Goal: Transaction & Acquisition: Purchase product/service

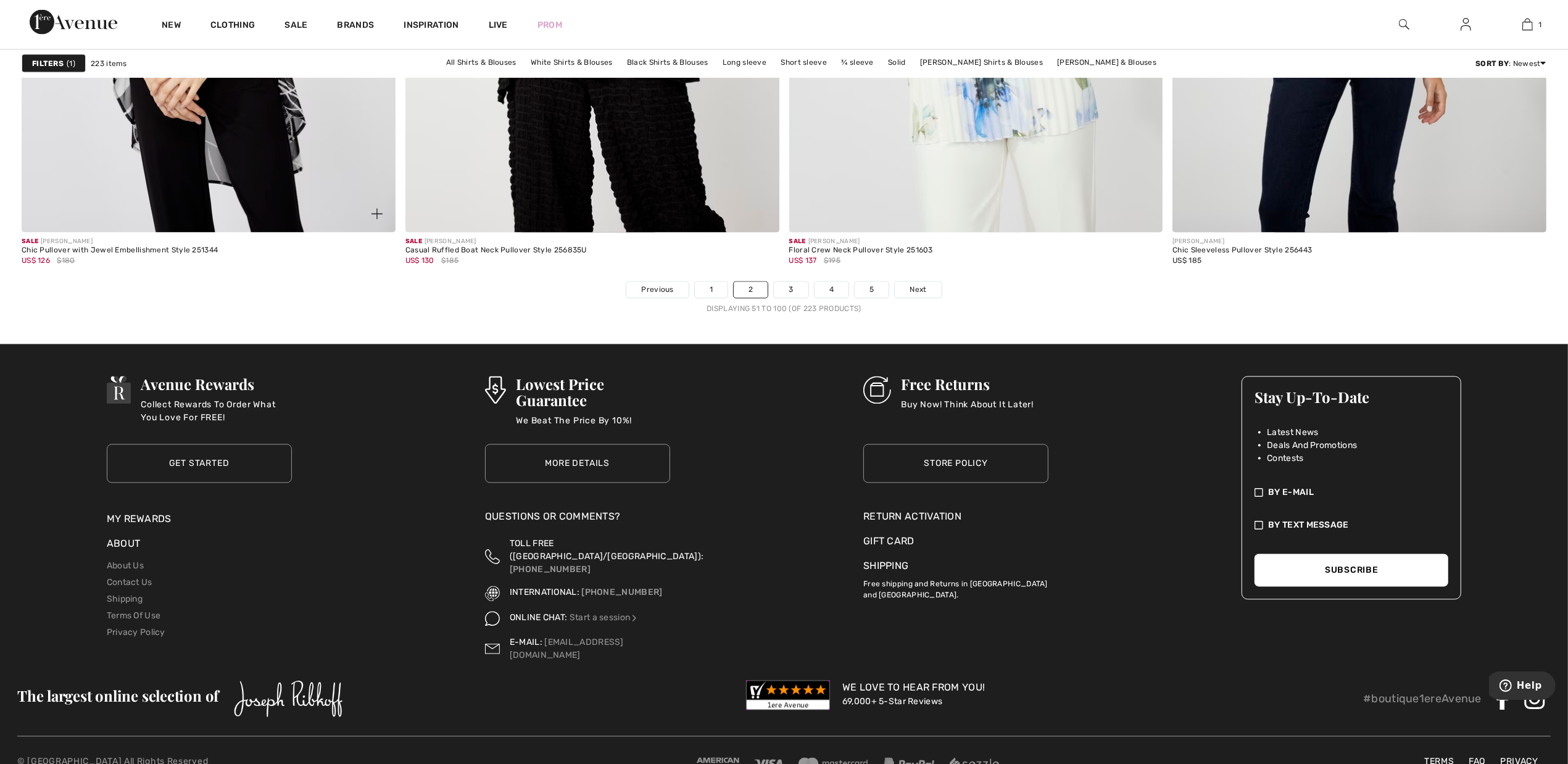
scroll to position [9359, 0]
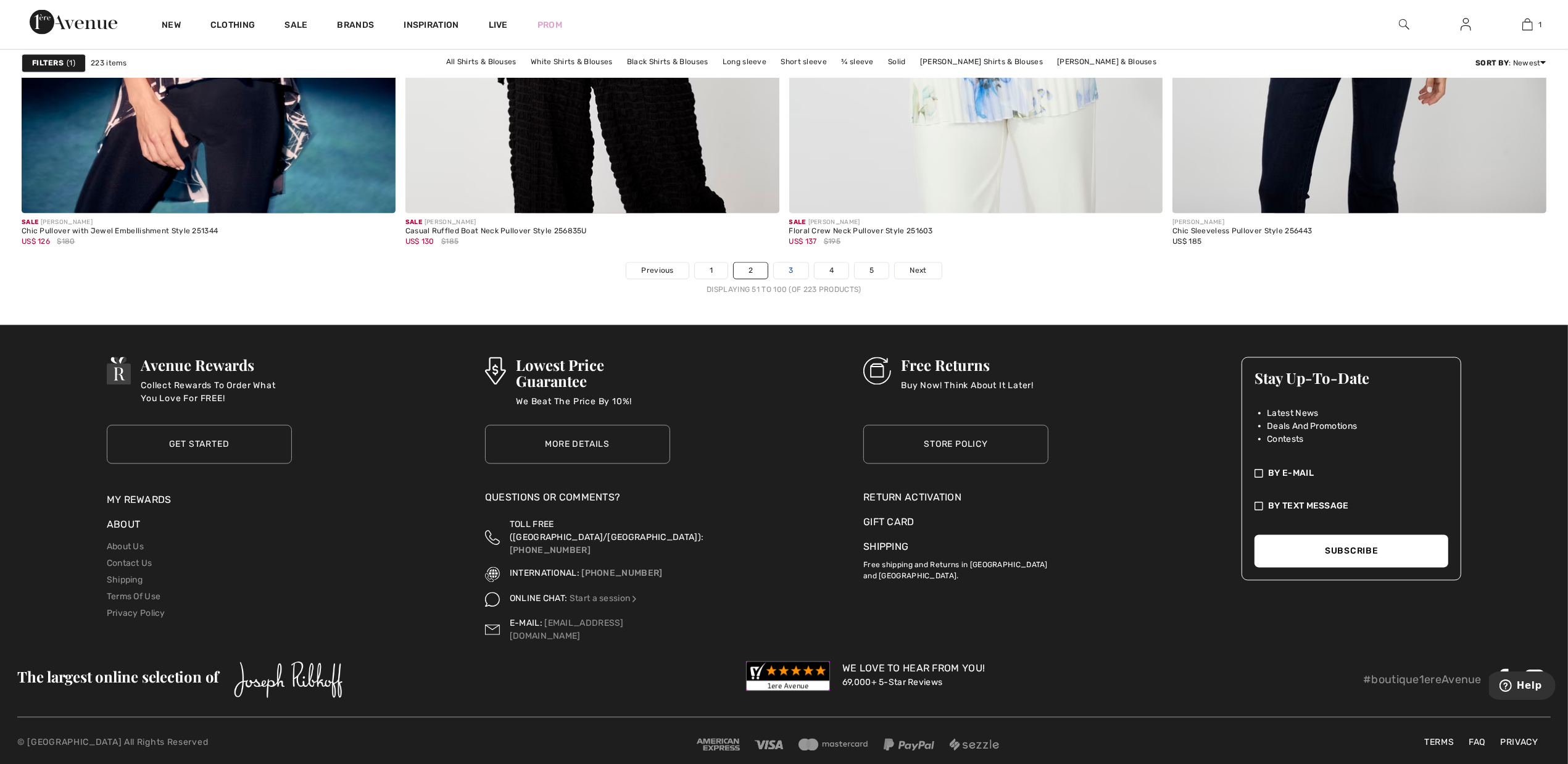
click at [787, 270] on link "3" at bounding box center [791, 271] width 33 height 16
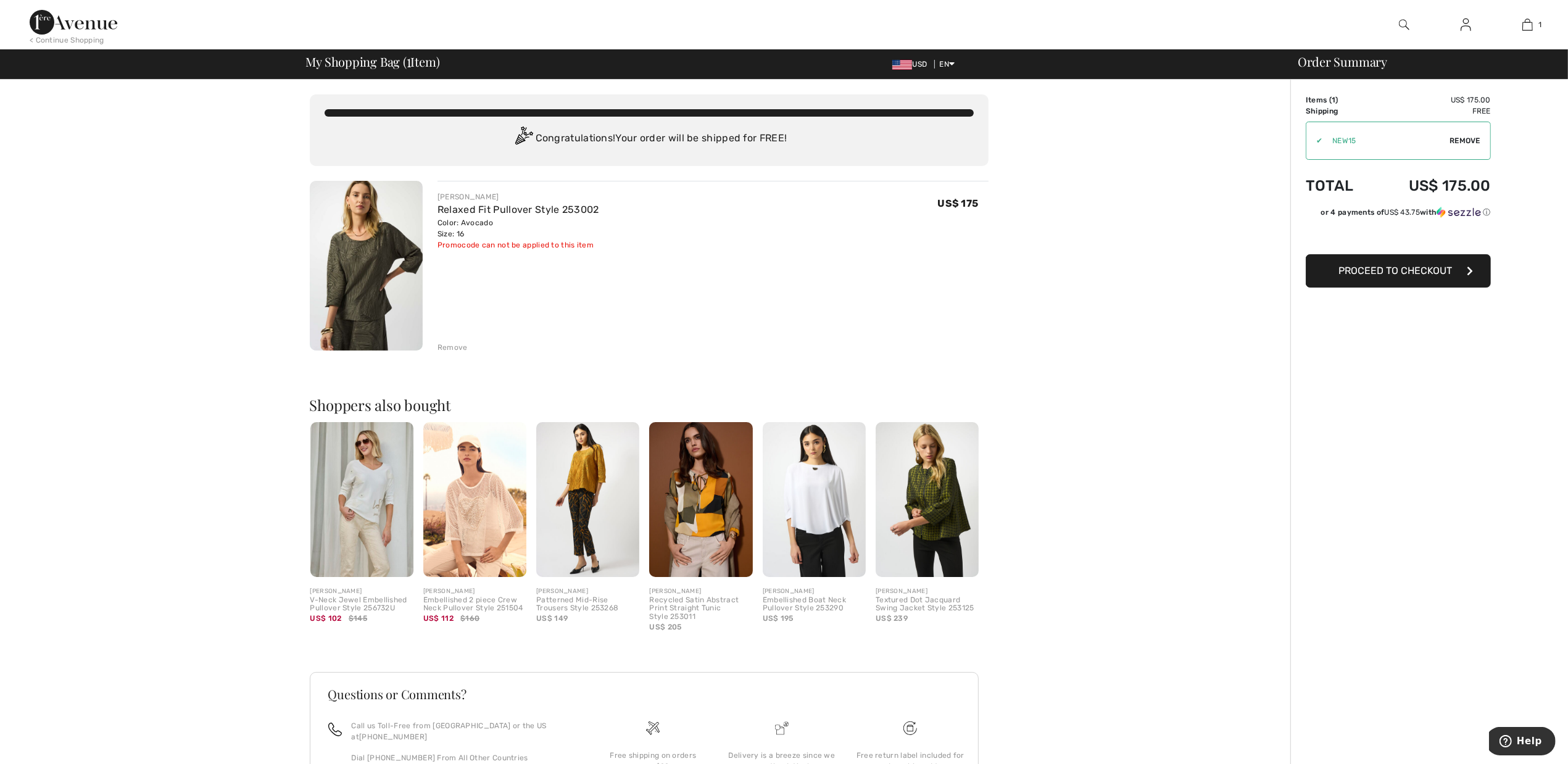
click at [1383, 275] on span "Proceed to Checkout" at bounding box center [1395, 271] width 113 height 12
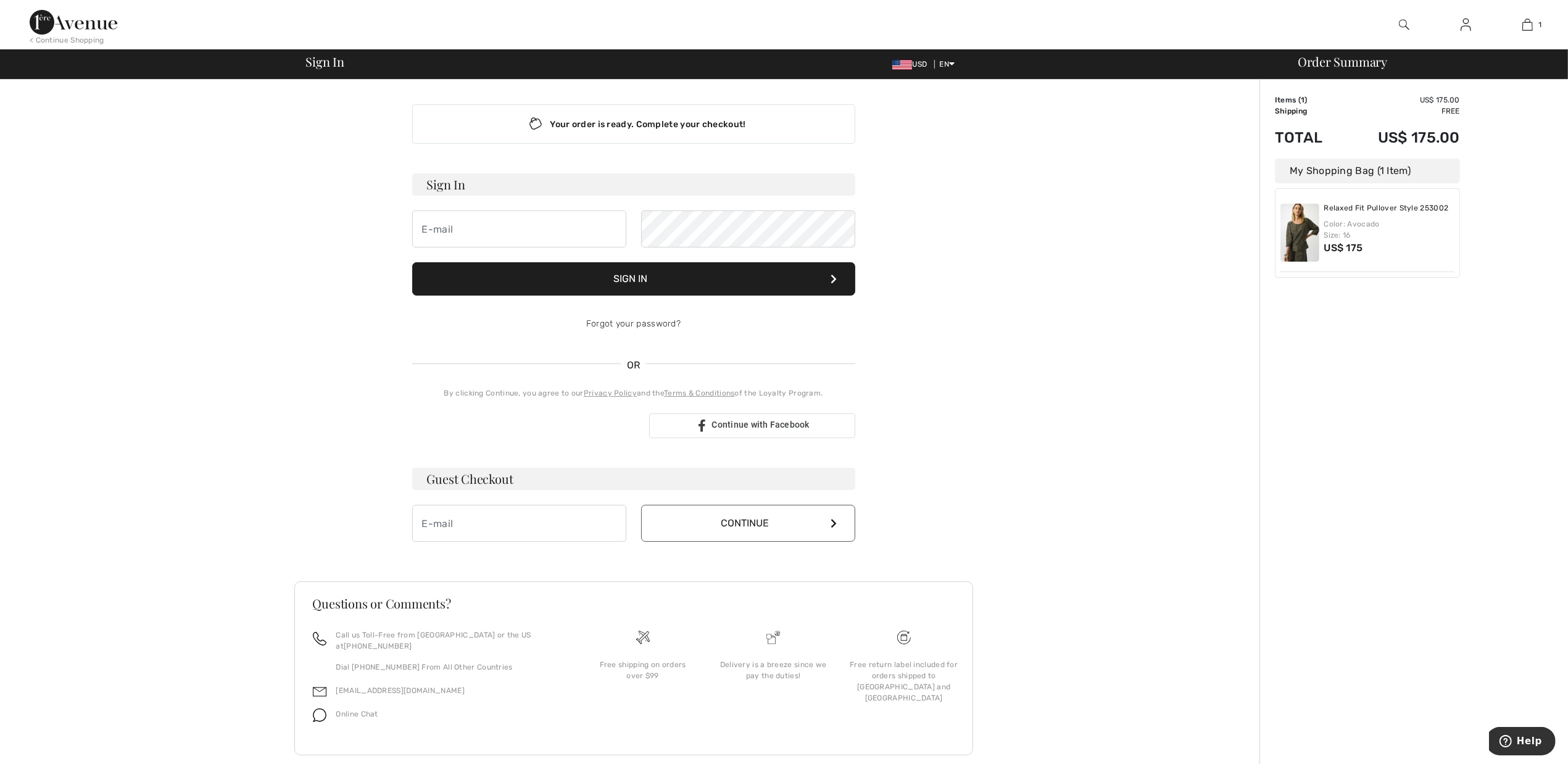
click at [953, 311] on div "Your order is ready. Complete your checkout! Sign In Sign In Forgot your passwo…" at bounding box center [633, 434] width 679 height 707
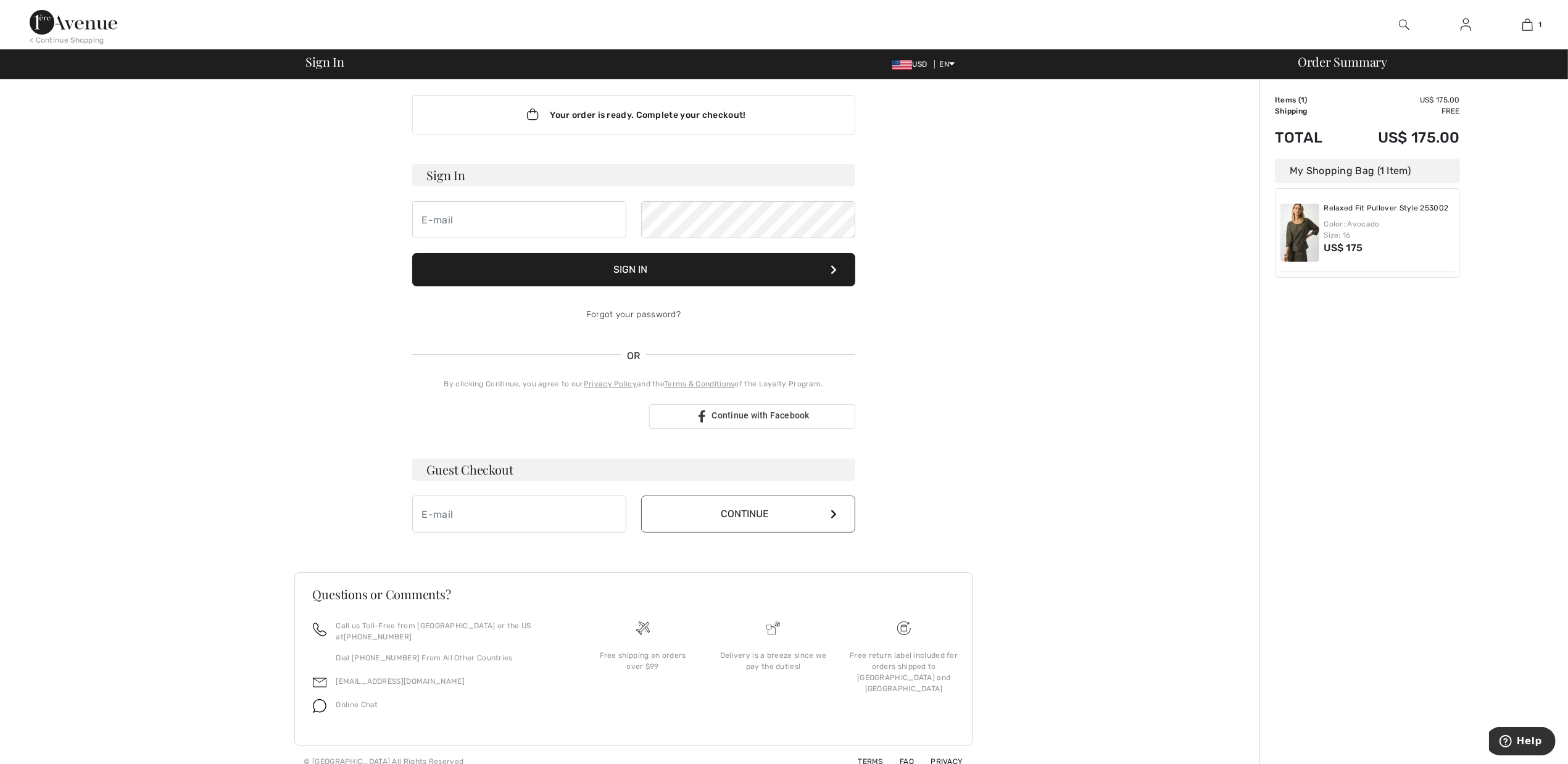
scroll to position [11, 0]
click at [447, 516] on input "email" at bounding box center [519, 513] width 214 height 37
type input "susan@alsicreations.com"
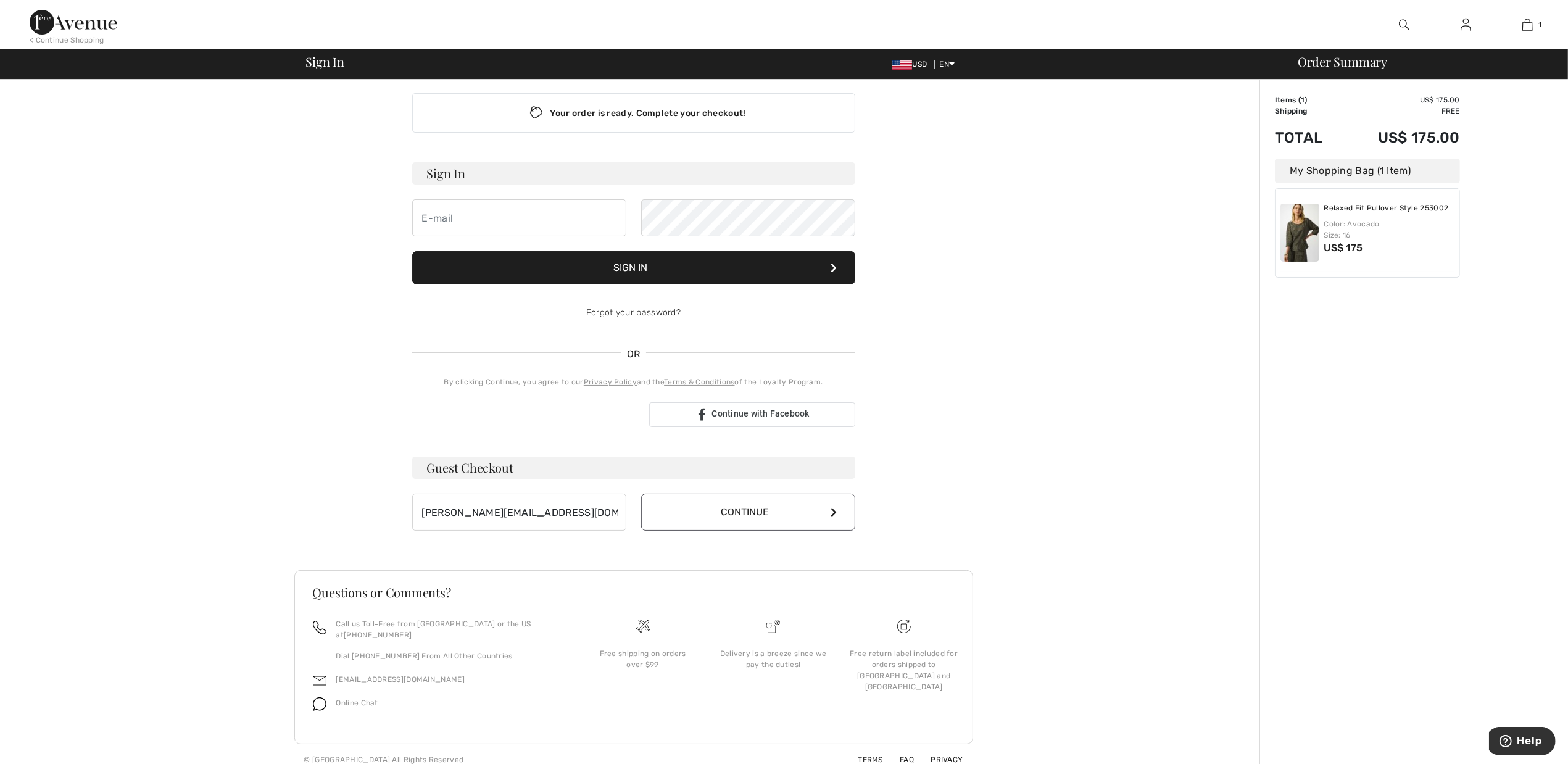
click at [751, 514] on button "Continue" at bounding box center [748, 513] width 214 height 37
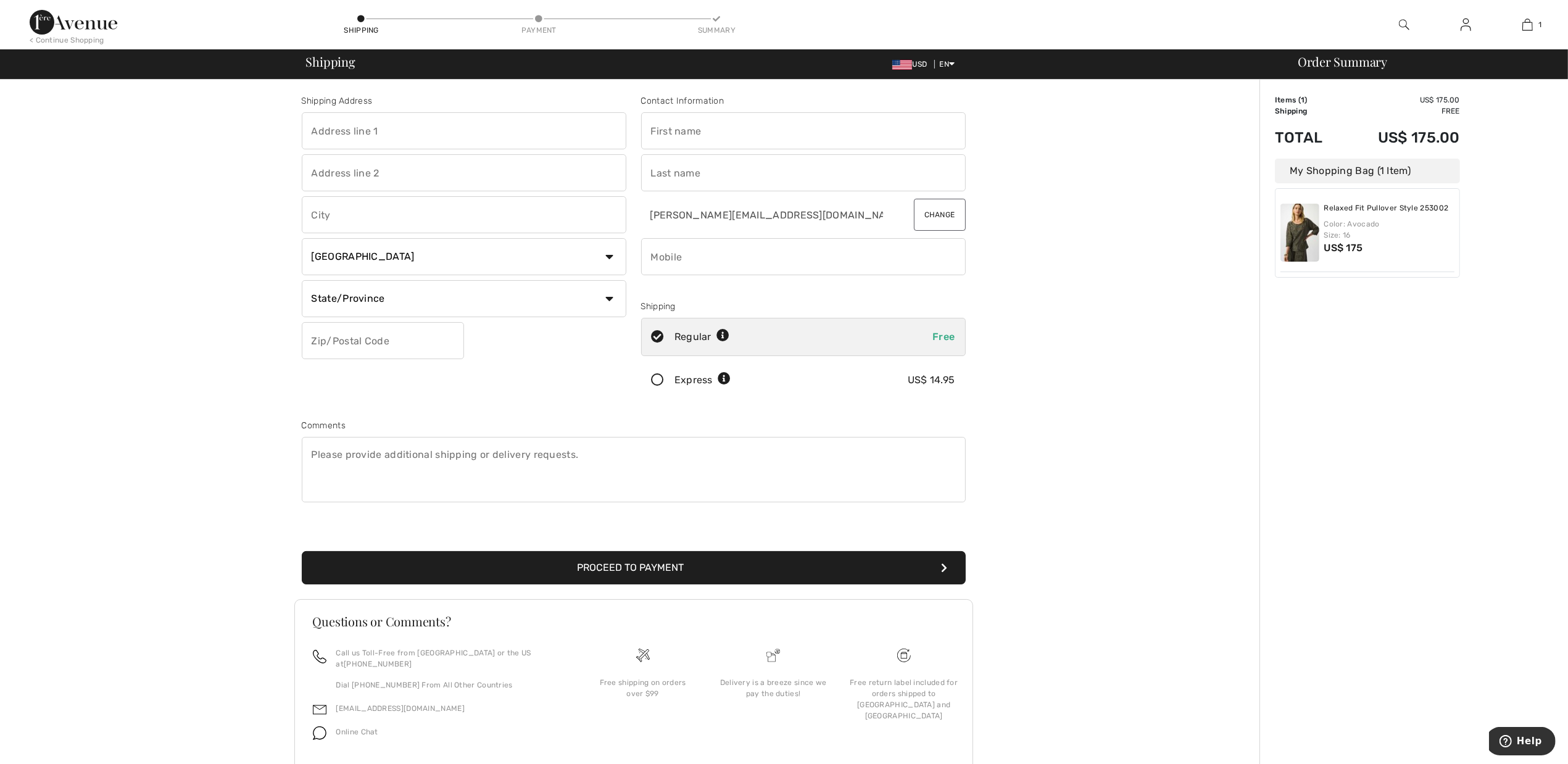
click at [430, 130] on input "text" at bounding box center [463, 131] width 325 height 37
type input "4055 E ALSEA HWY"
type input "Waldport"
select select "US"
select select "OR"
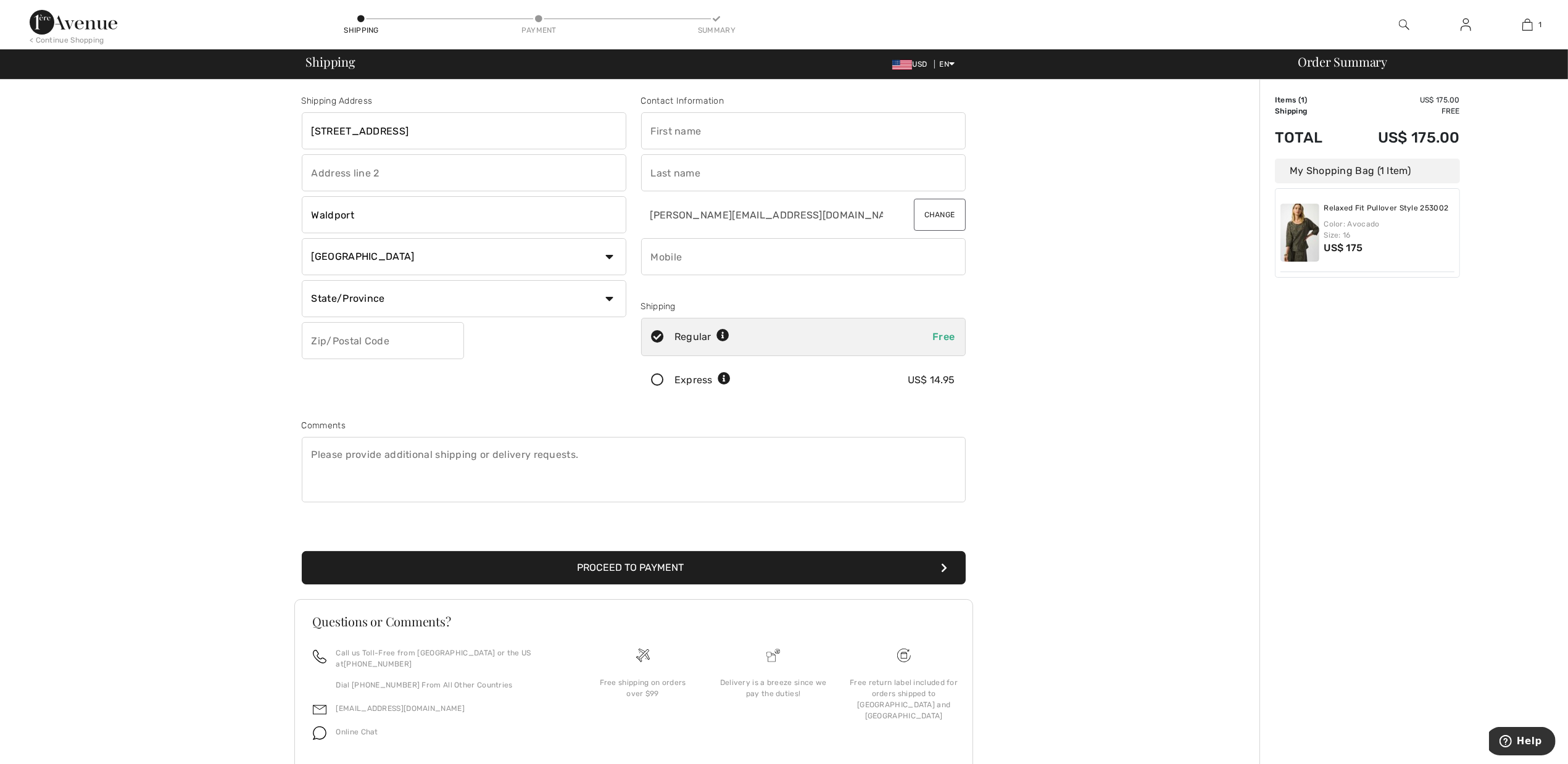
type input "97394"
type input "SUSAN"
type input "CRONENWETT"
type input "5415635540"
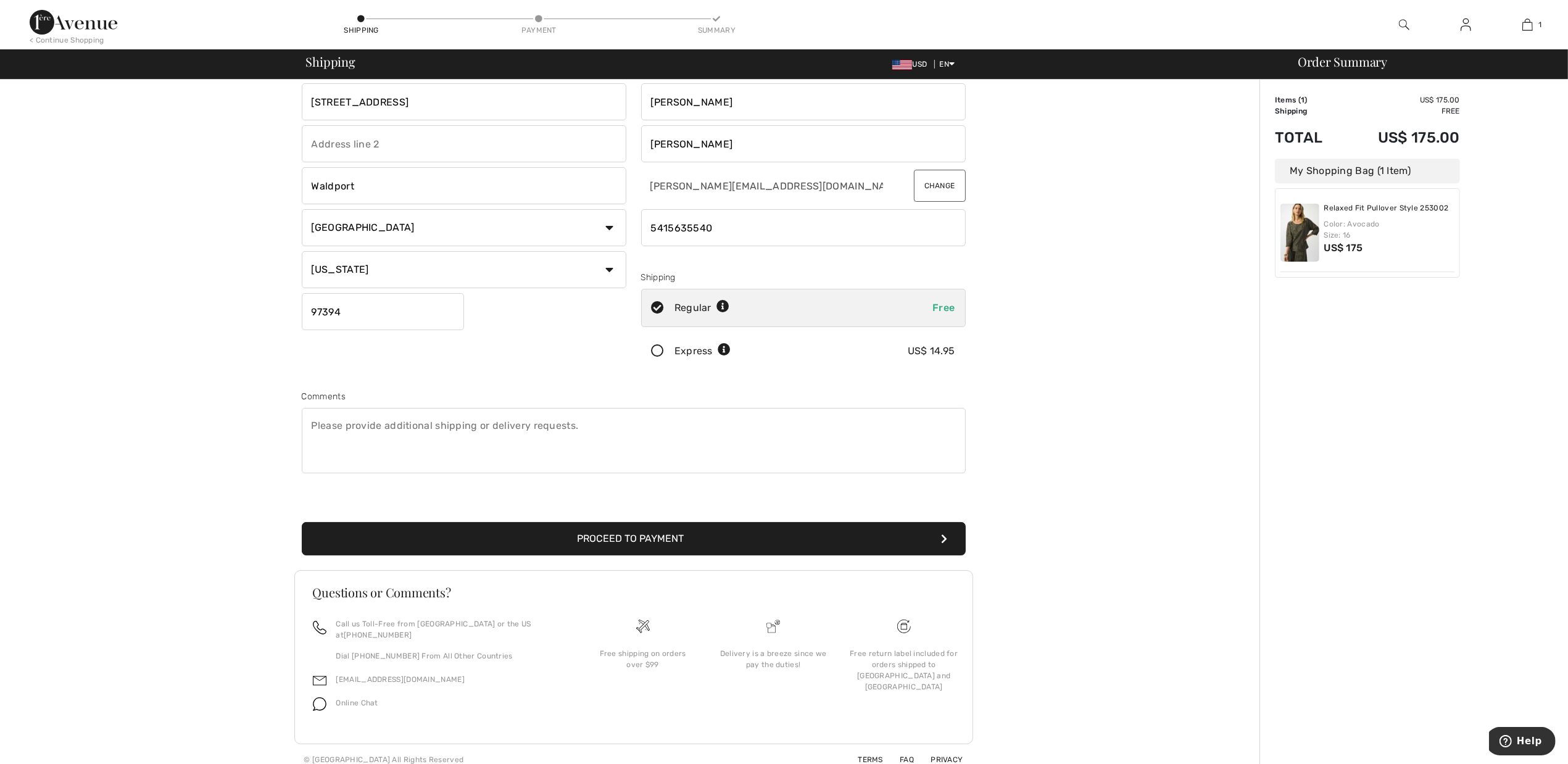
click at [603, 541] on button "Proceed to Payment" at bounding box center [633, 539] width 664 height 34
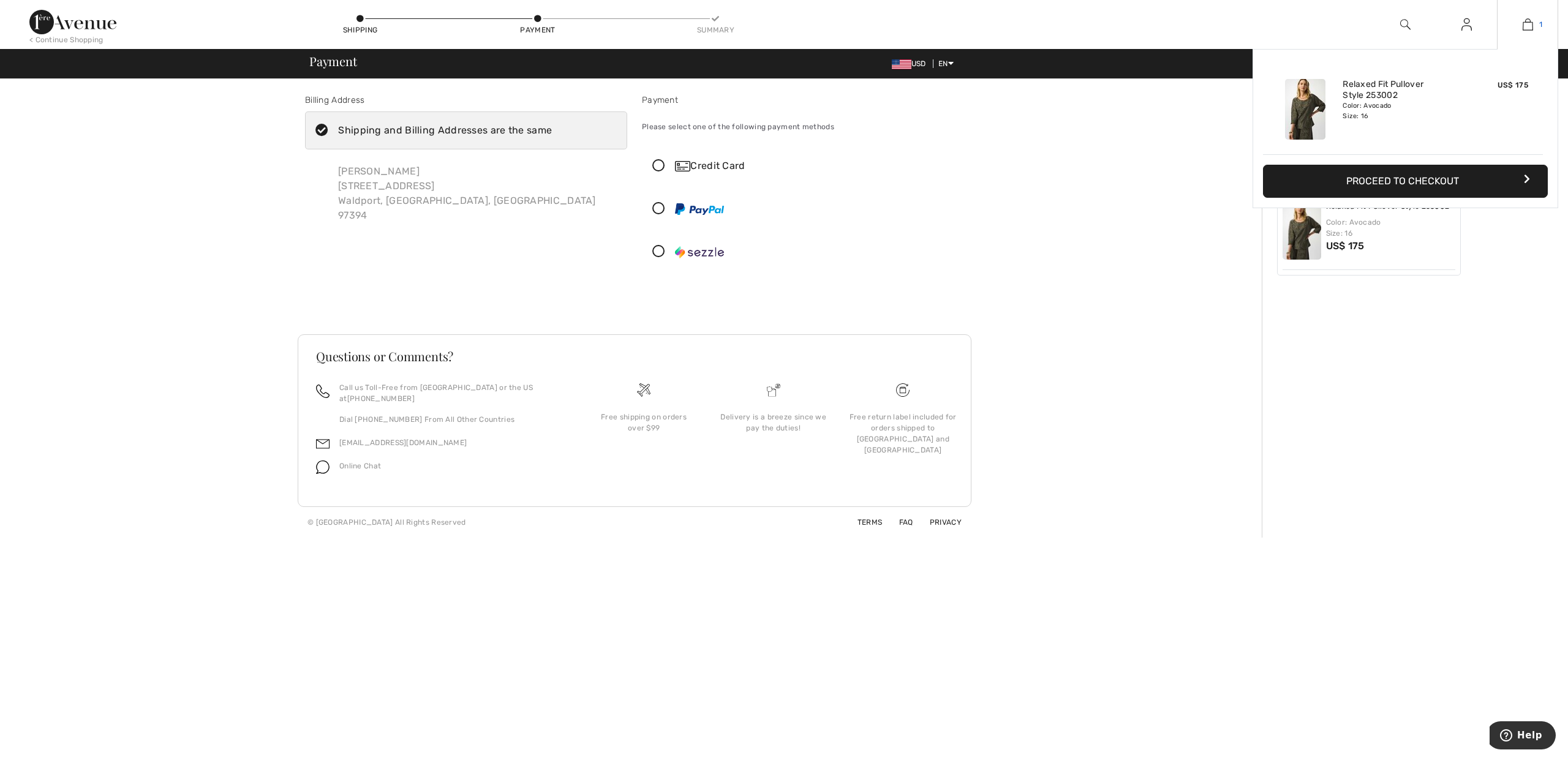
click at [1532, 19] on img at bounding box center [1527, 25] width 10 height 15
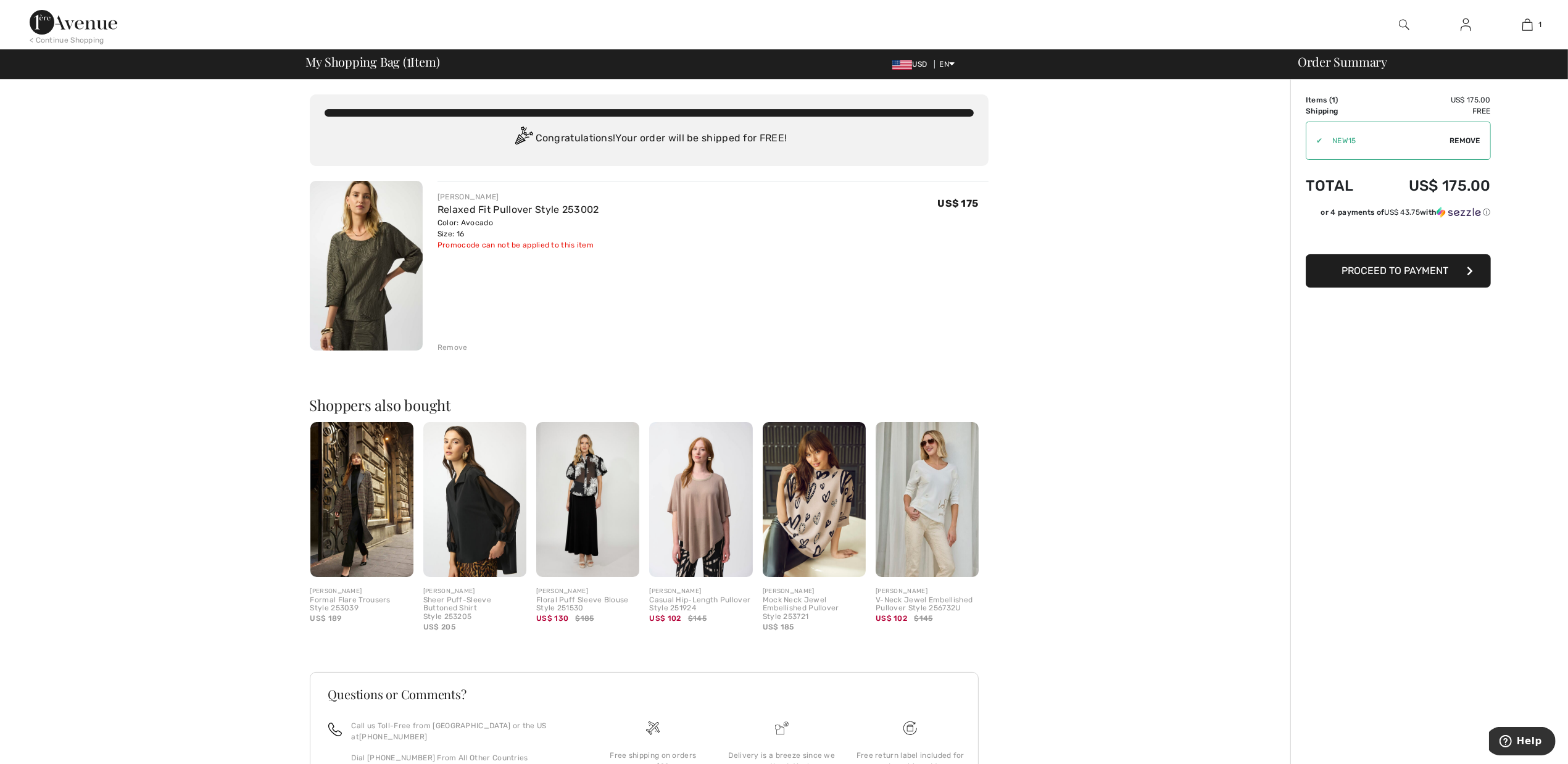
click at [1091, 263] on div "You are only US$ 0.00 away from FREE SHIPPING! Continue Shopping > Congratulati…" at bounding box center [648, 478] width 1282 height 798
click at [1473, 139] on span "Remove" at bounding box center [1464, 141] width 31 height 11
click at [1411, 271] on span "Proceed to Payment" at bounding box center [1395, 271] width 107 height 12
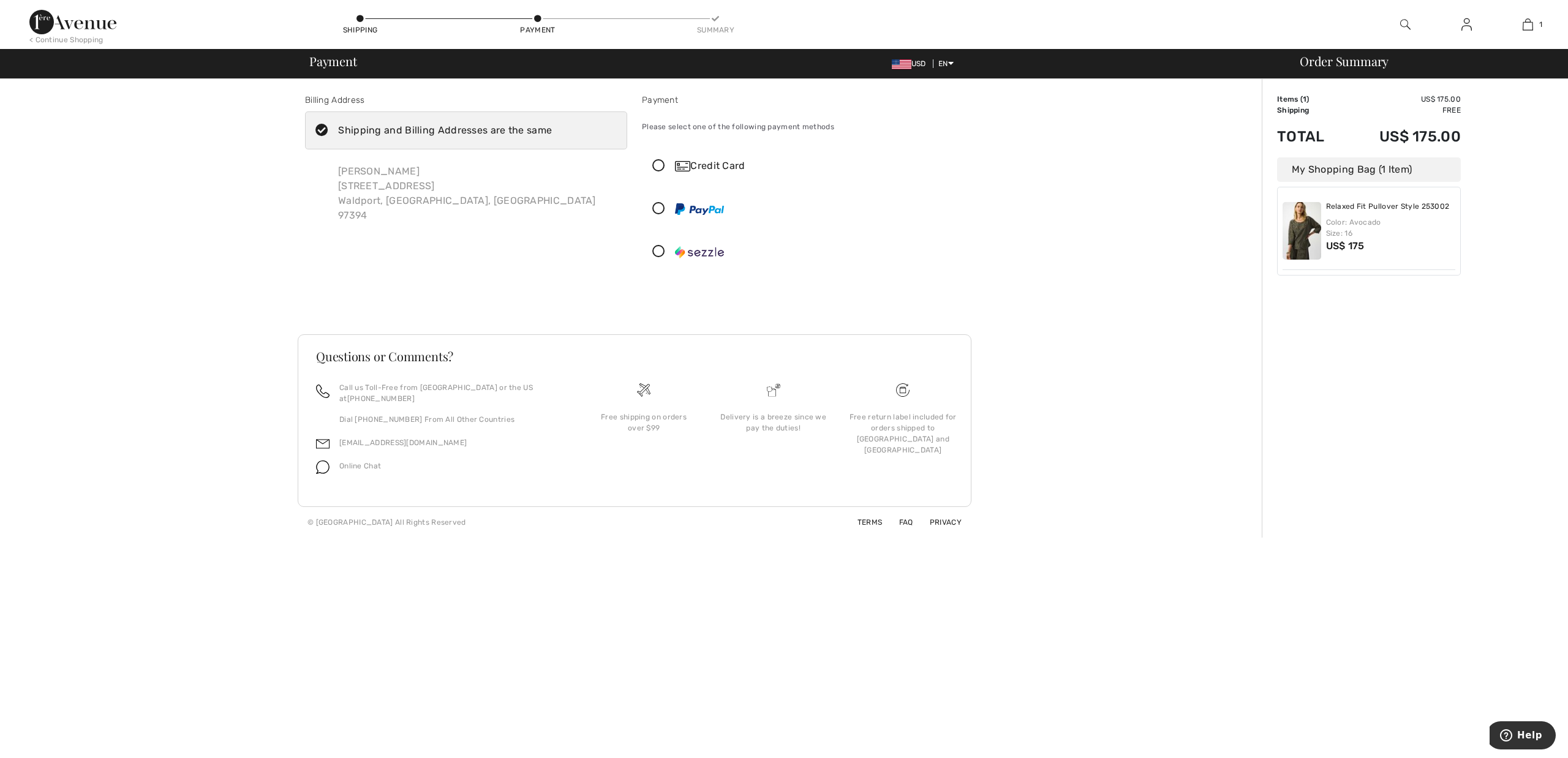
click at [656, 165] on icon at bounding box center [658, 166] width 32 height 13
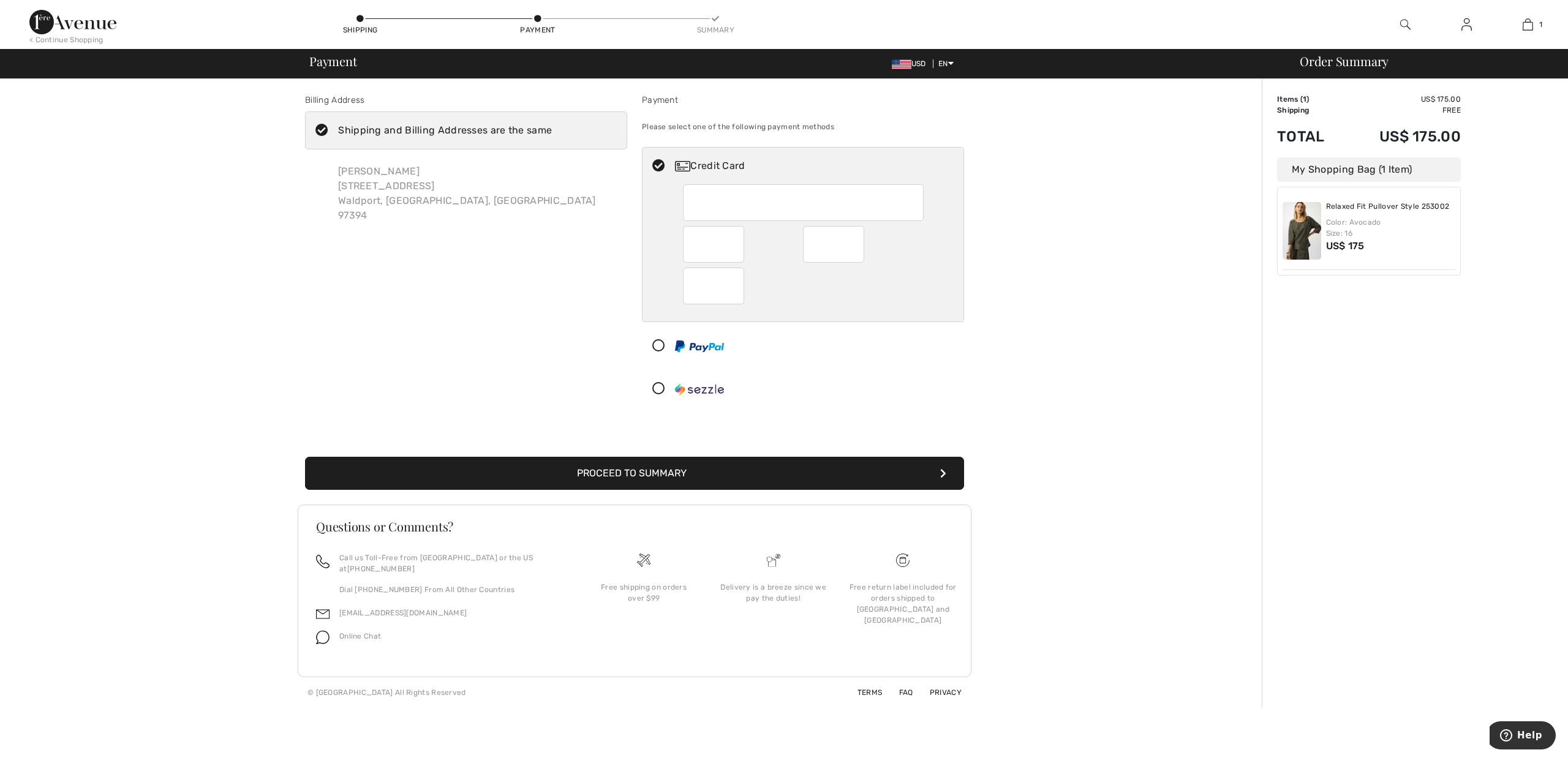
click at [687, 286] on div at bounding box center [714, 286] width 61 height 37
click at [669, 470] on button "Proceed to Summary" at bounding box center [634, 474] width 659 height 33
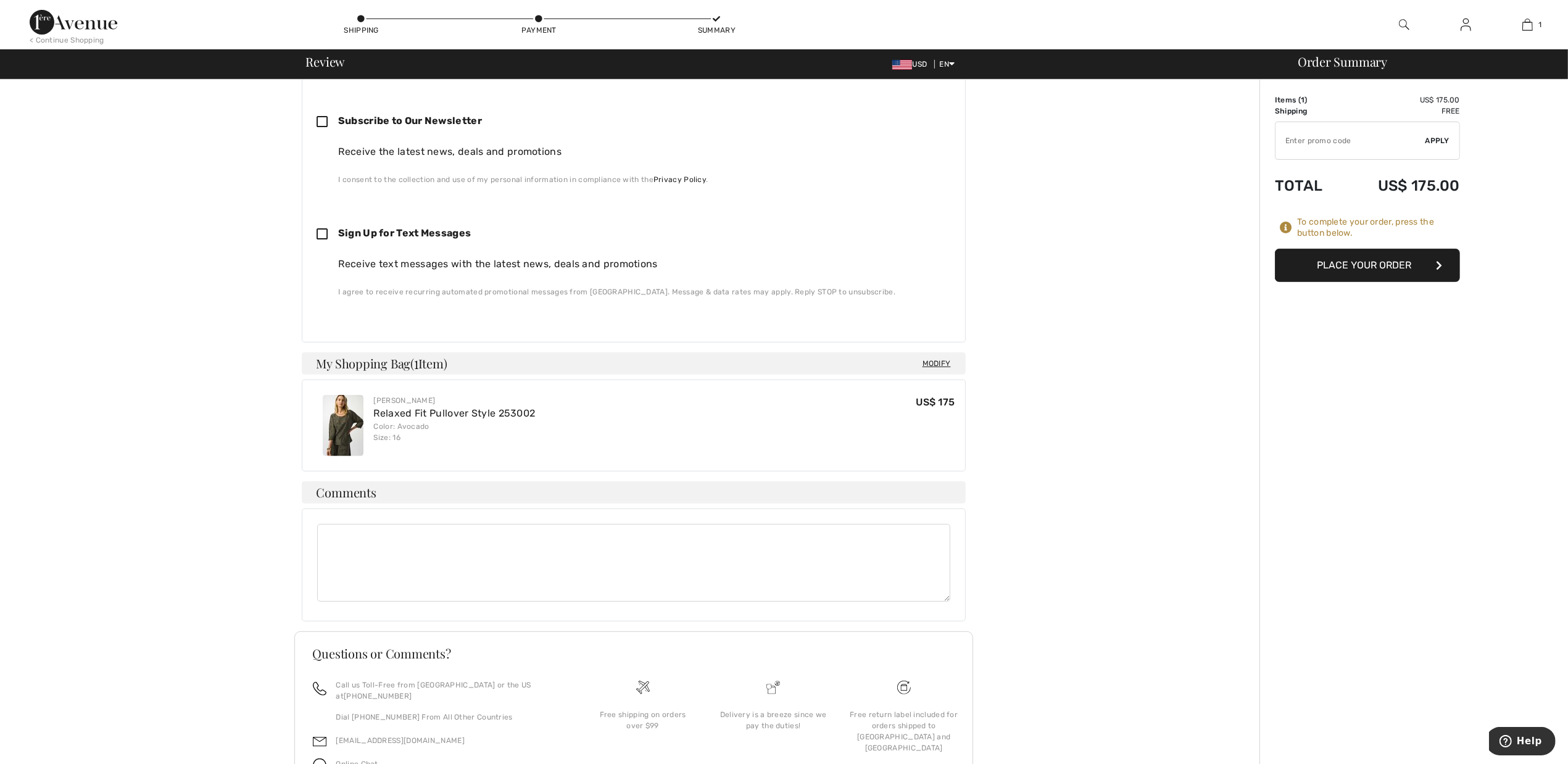
scroll to position [577, 0]
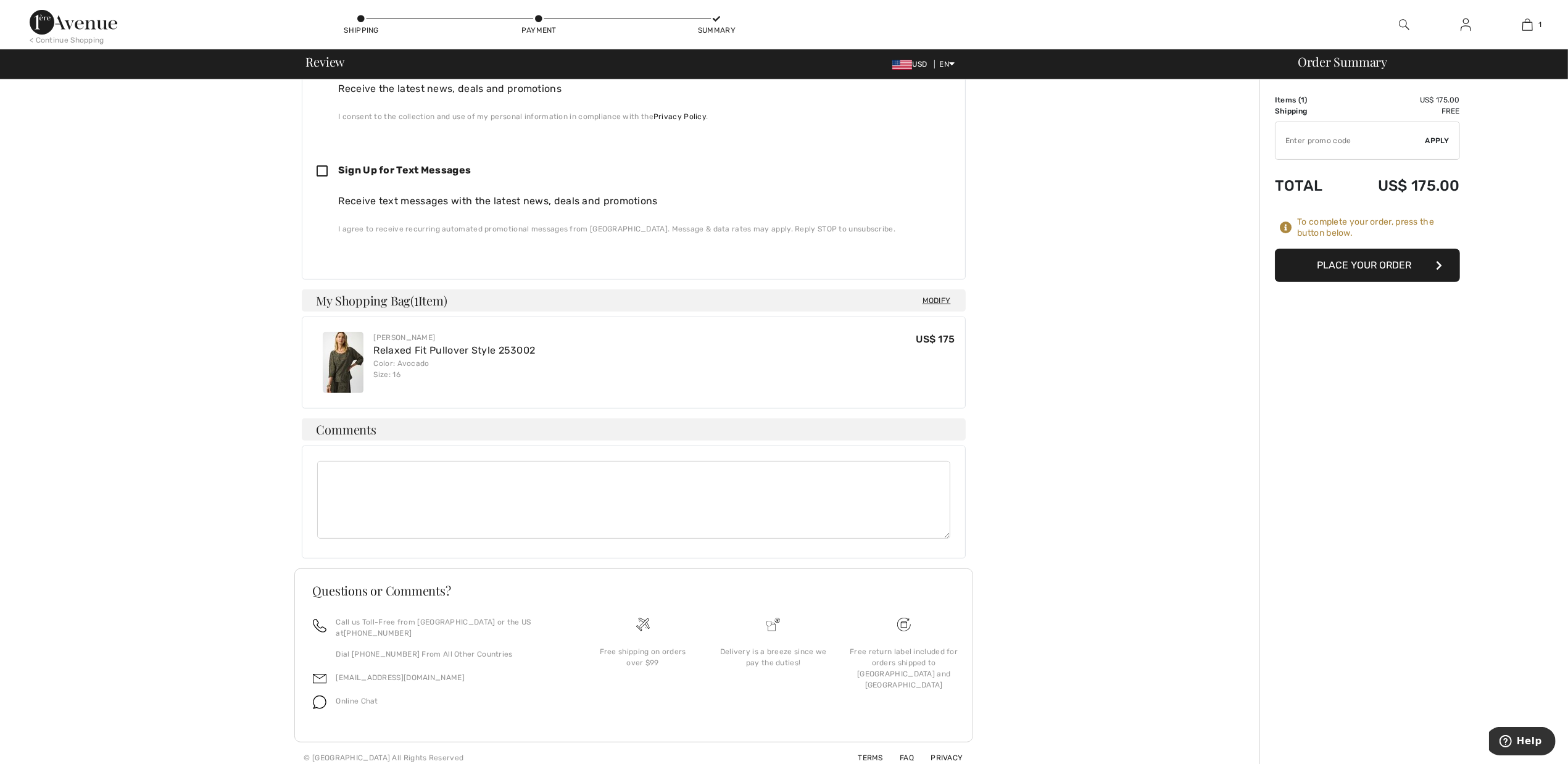
click at [1411, 263] on button "Place Your Order" at bounding box center [1367, 265] width 185 height 34
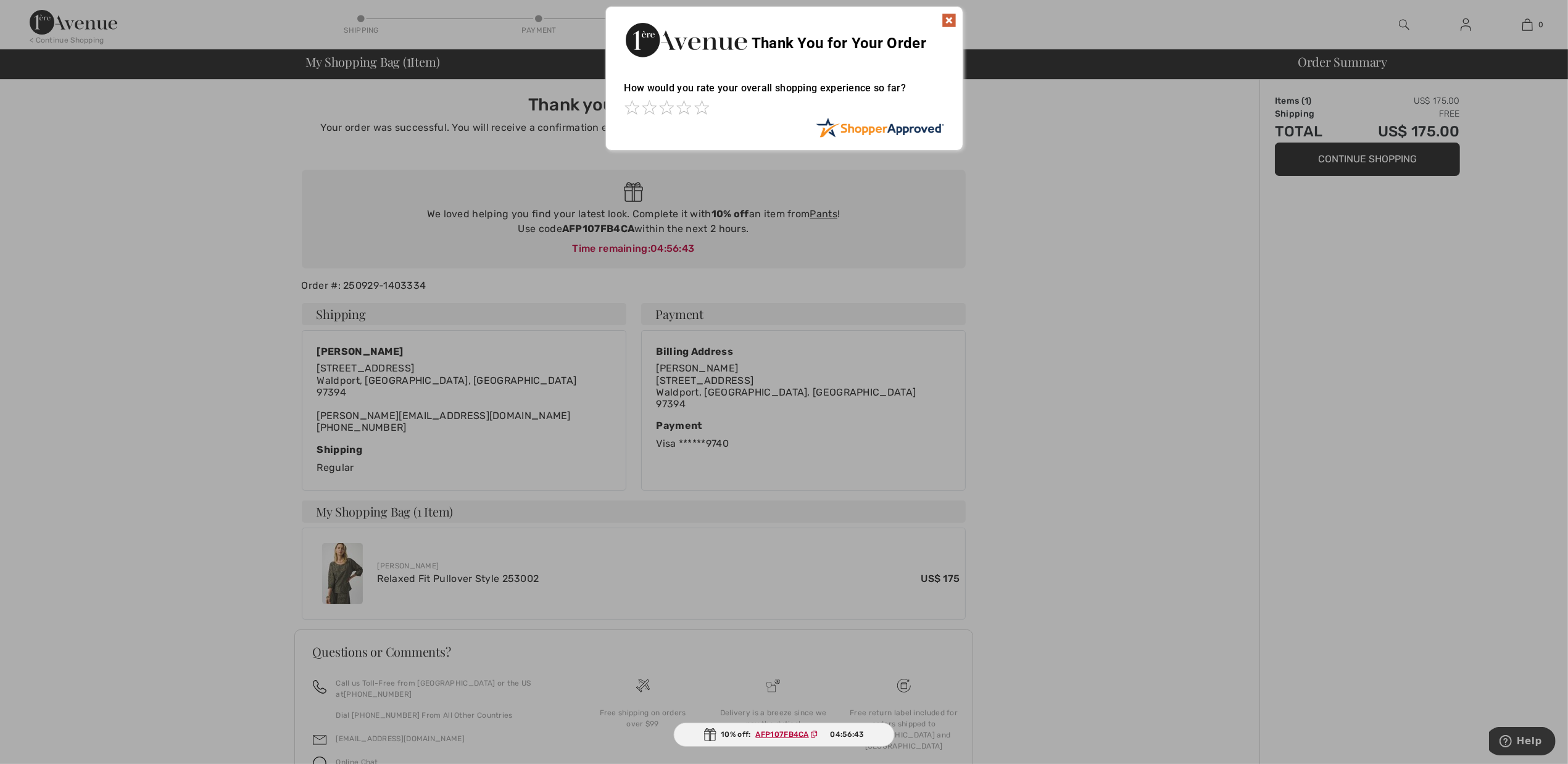
click at [949, 16] on img at bounding box center [949, 20] width 15 height 15
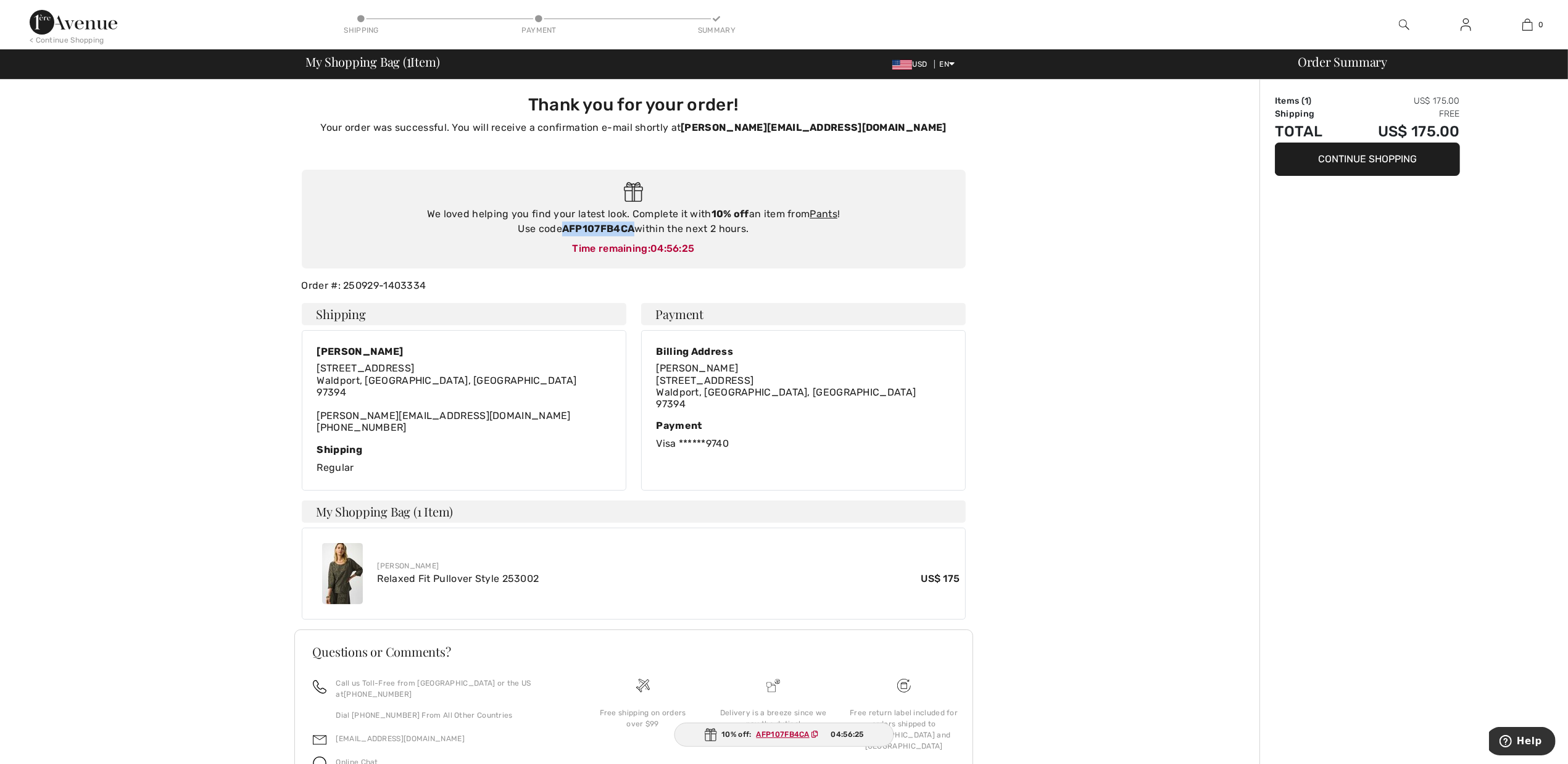
drag, startPoint x: 562, startPoint y: 230, endPoint x: 635, endPoint y: 234, distance: 73.1
click at [635, 234] on div "We loved helping you find your latest look. Complete it with 10% off an item fr…" at bounding box center [633, 221] width 639 height 30
copy strong "AFP107FB4CA"
click at [824, 215] on link "Pants" at bounding box center [823, 214] width 28 height 12
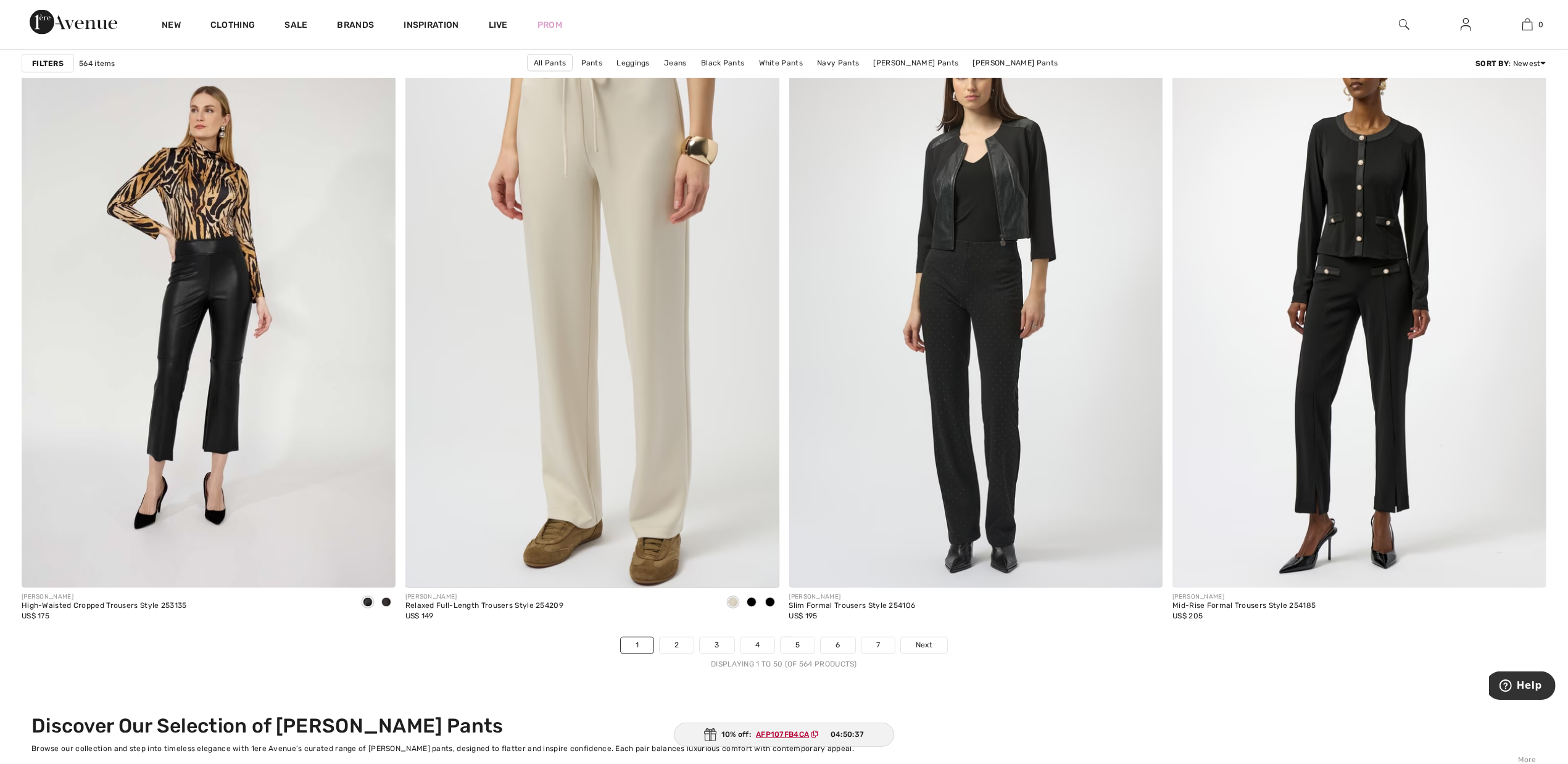
scroll to position [9184, 0]
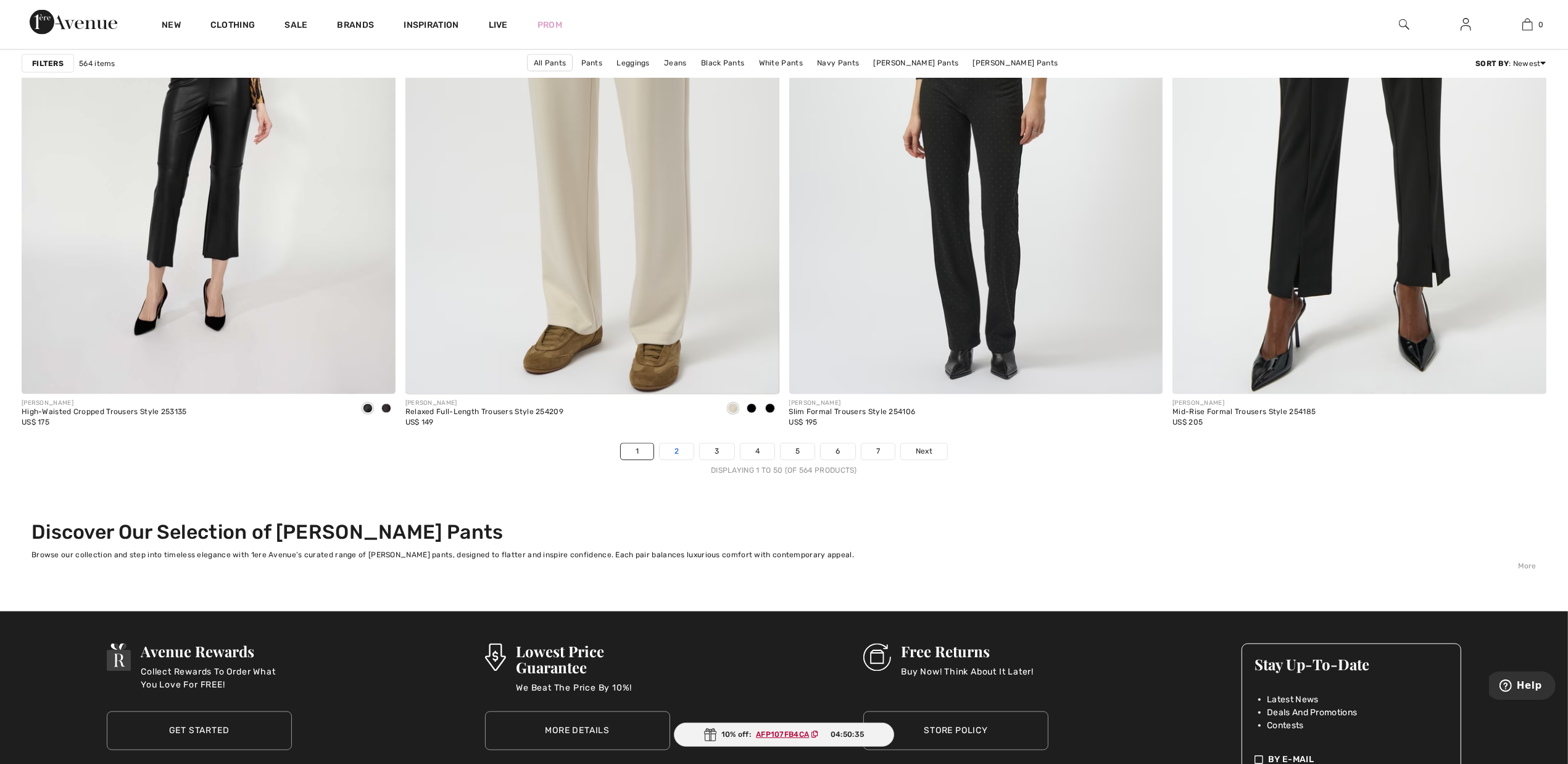
click at [672, 454] on link "2" at bounding box center [676, 451] width 33 height 16
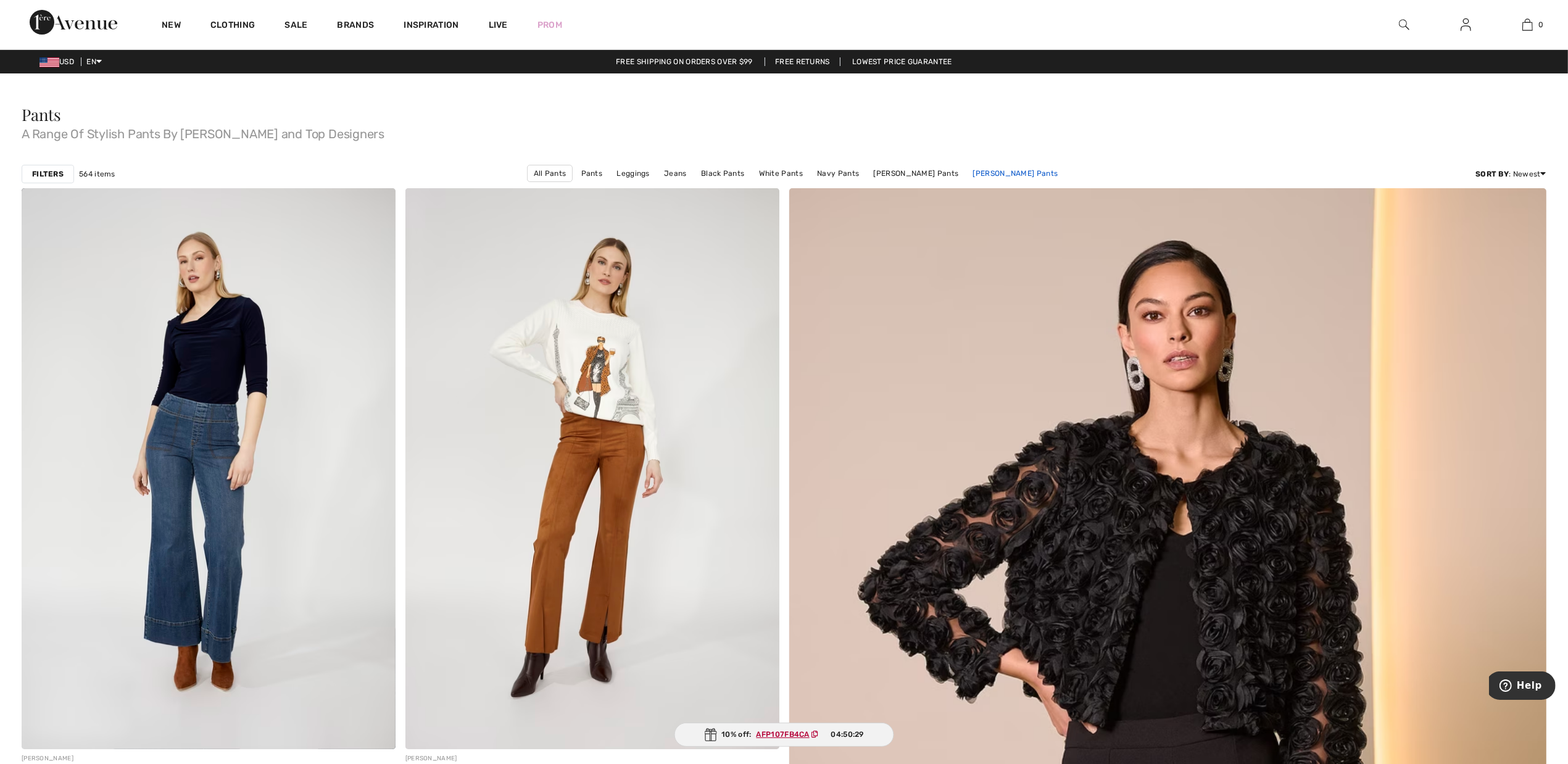
click at [1005, 180] on link "[PERSON_NAME] Pants" at bounding box center [1016, 173] width 98 height 16
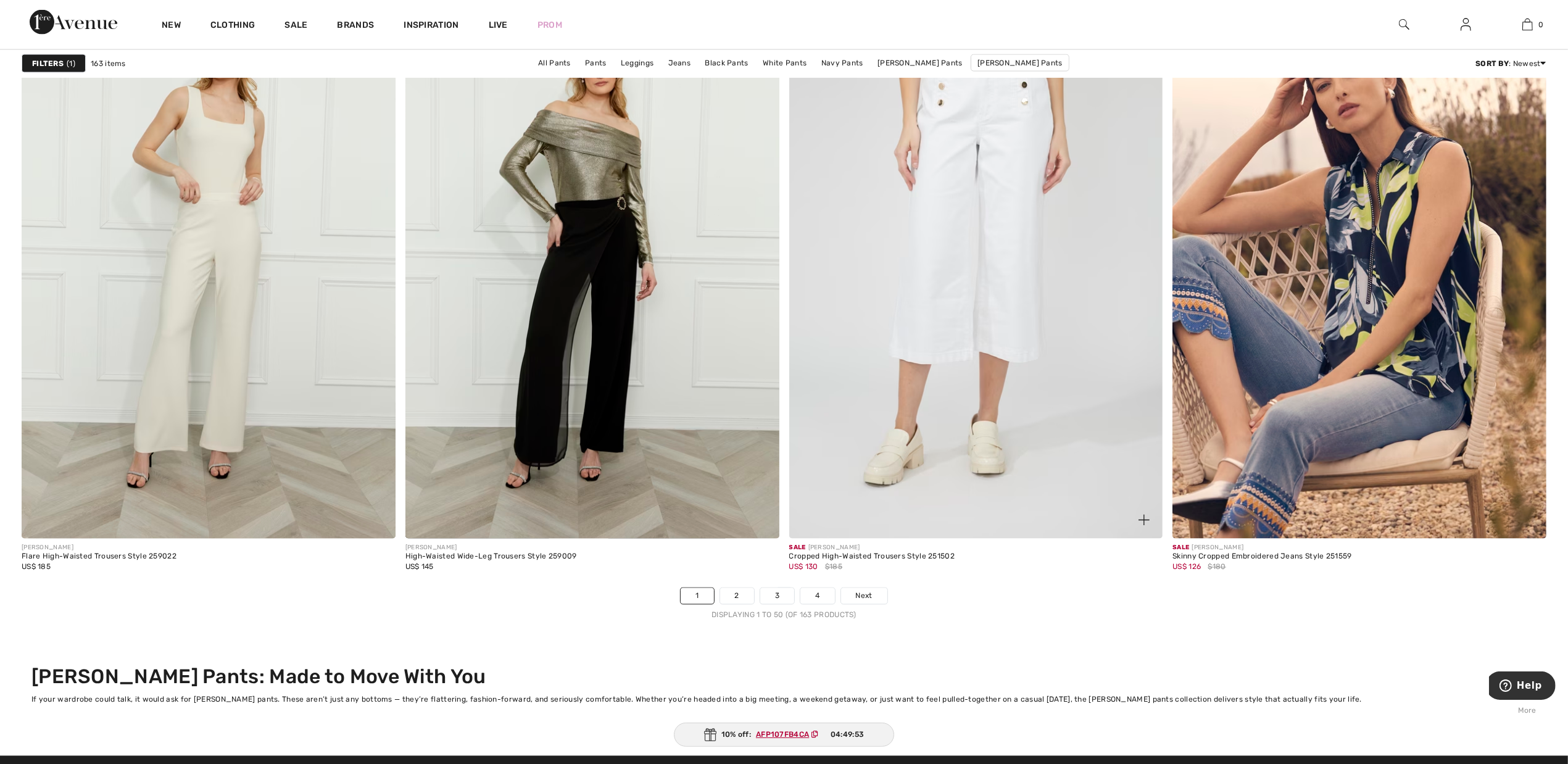
scroll to position [9029, 0]
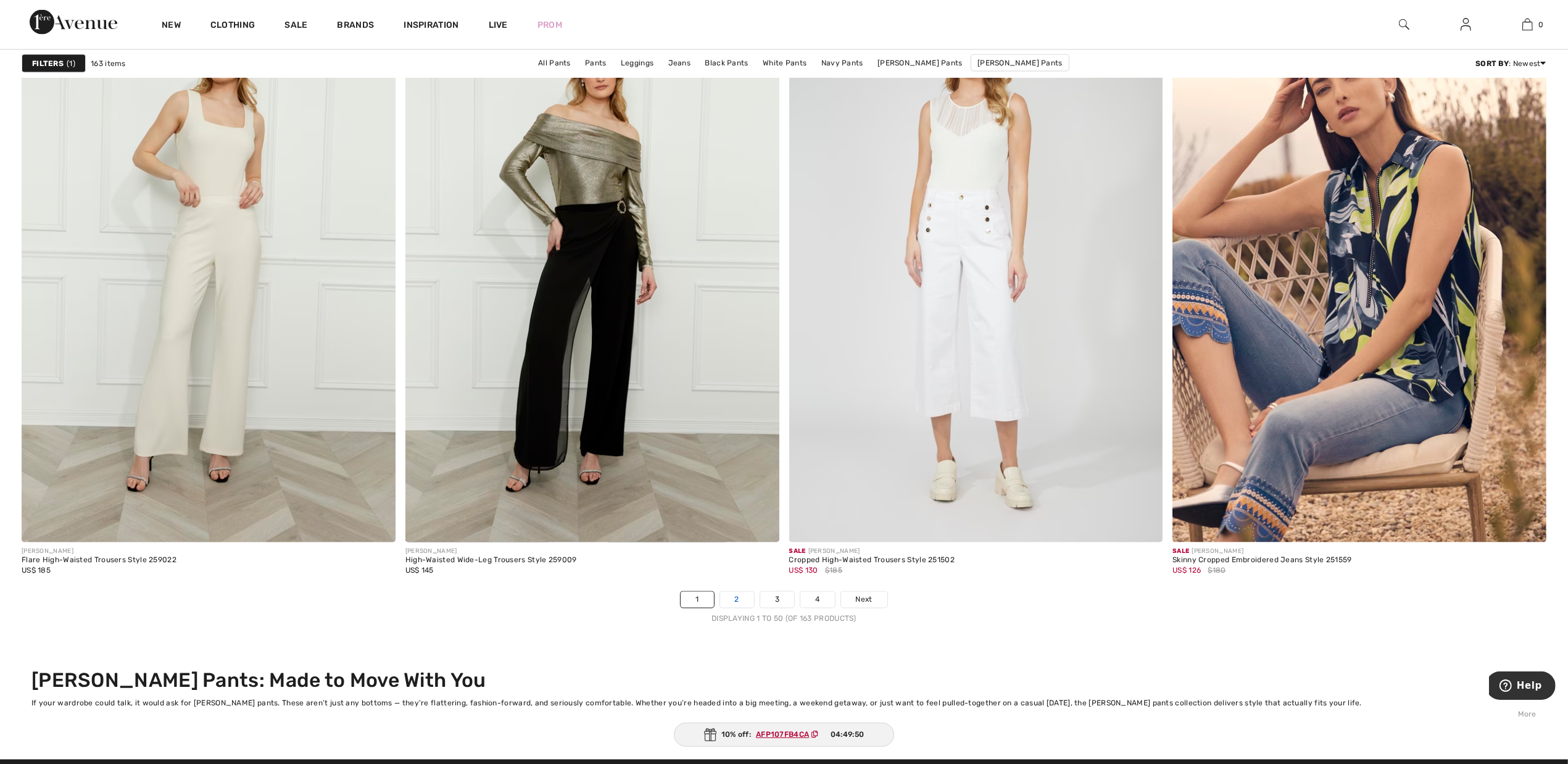
click at [740, 605] on link "2" at bounding box center [737, 599] width 33 height 16
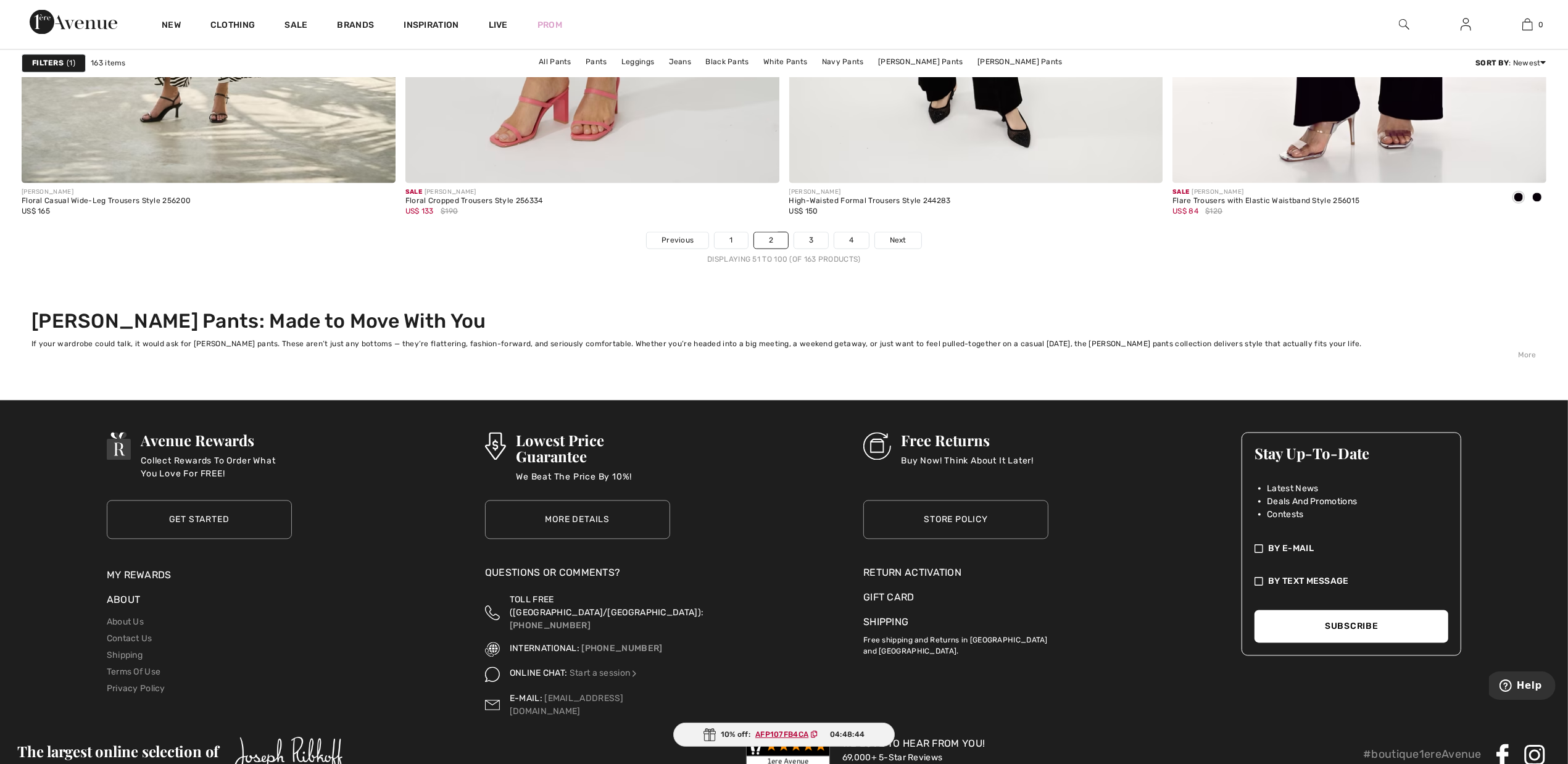
scroll to position [9416, 0]
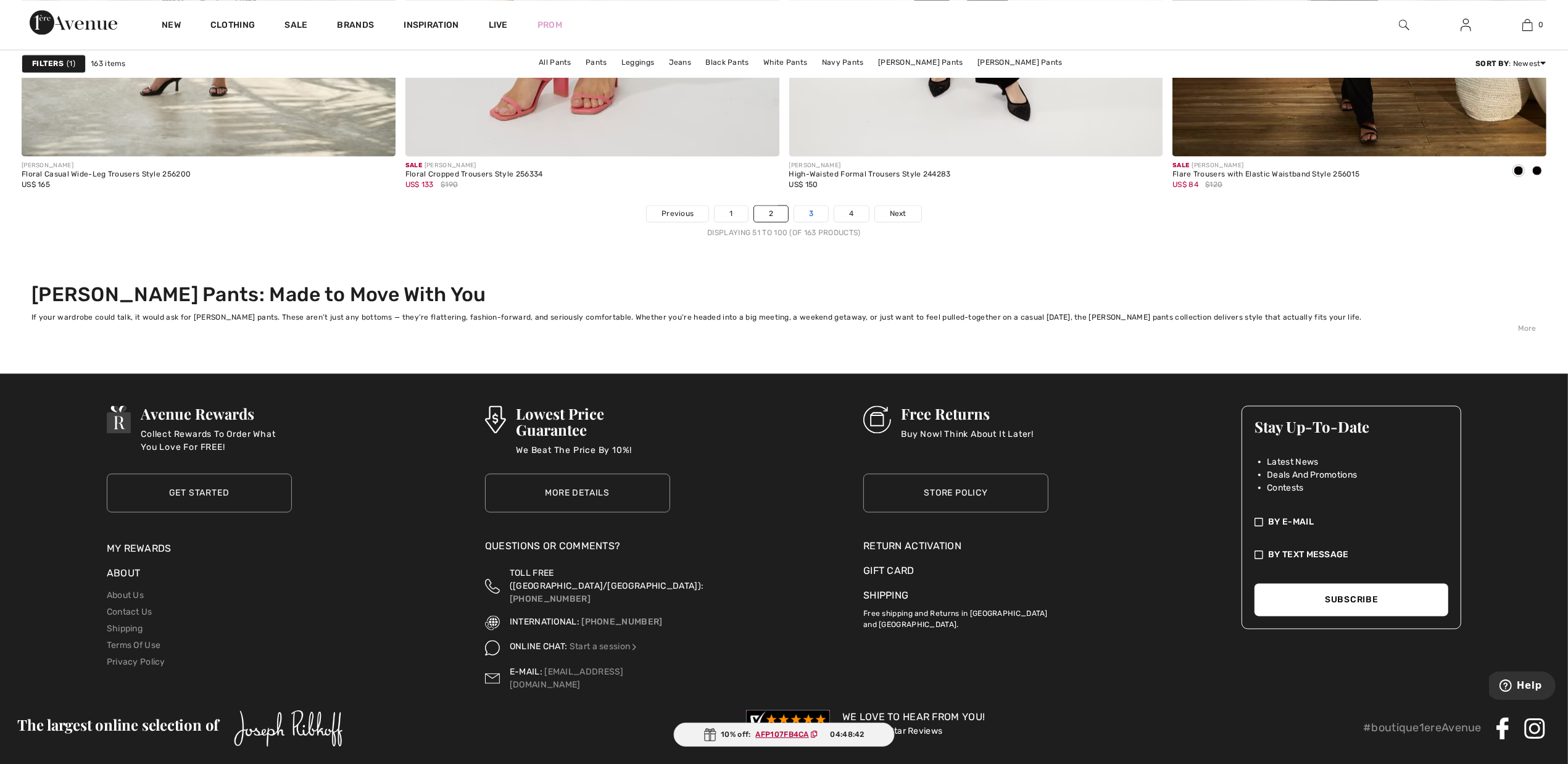
click at [807, 218] on link "3" at bounding box center [811, 214] width 33 height 16
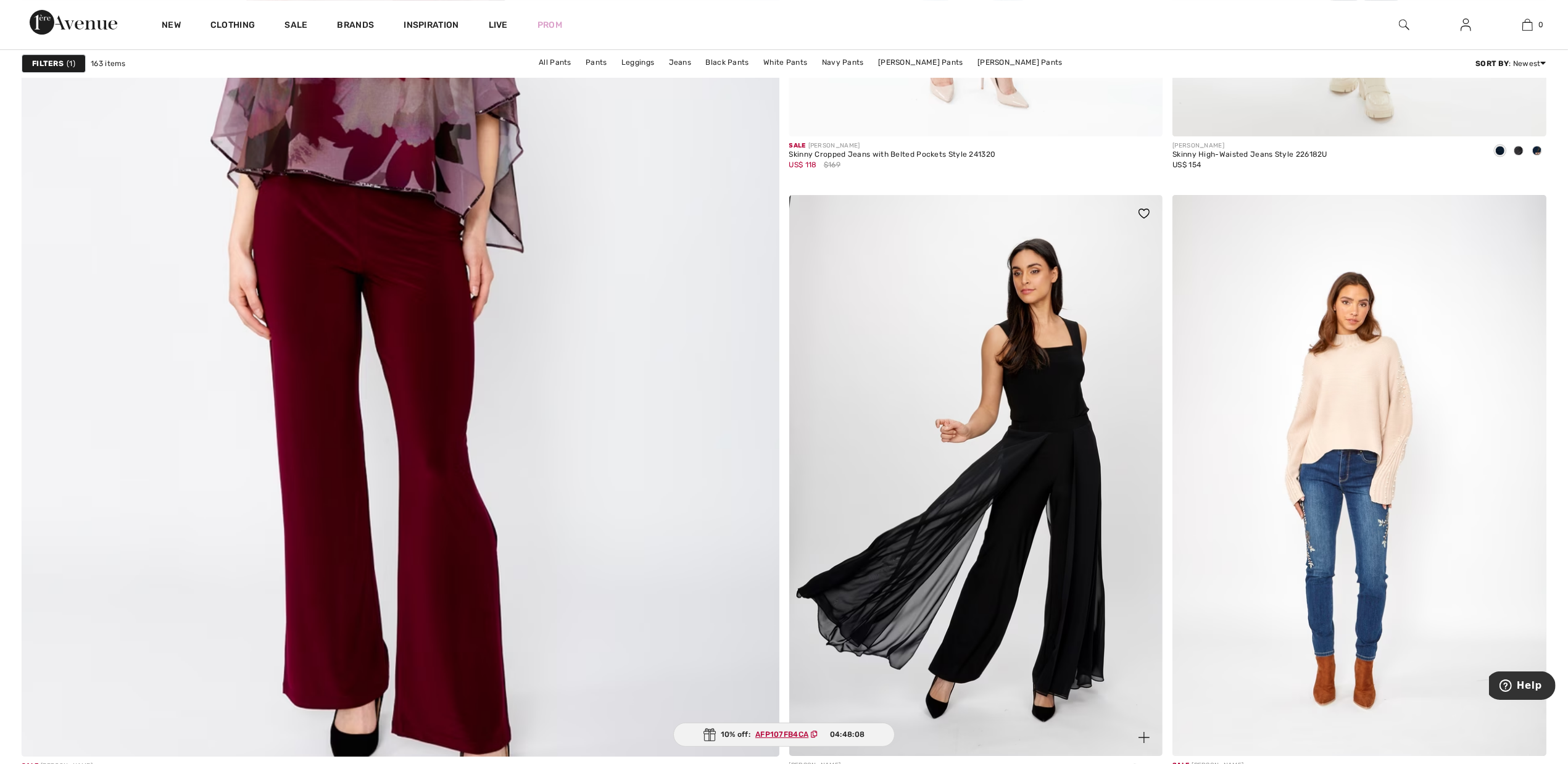
scroll to position [5711, 0]
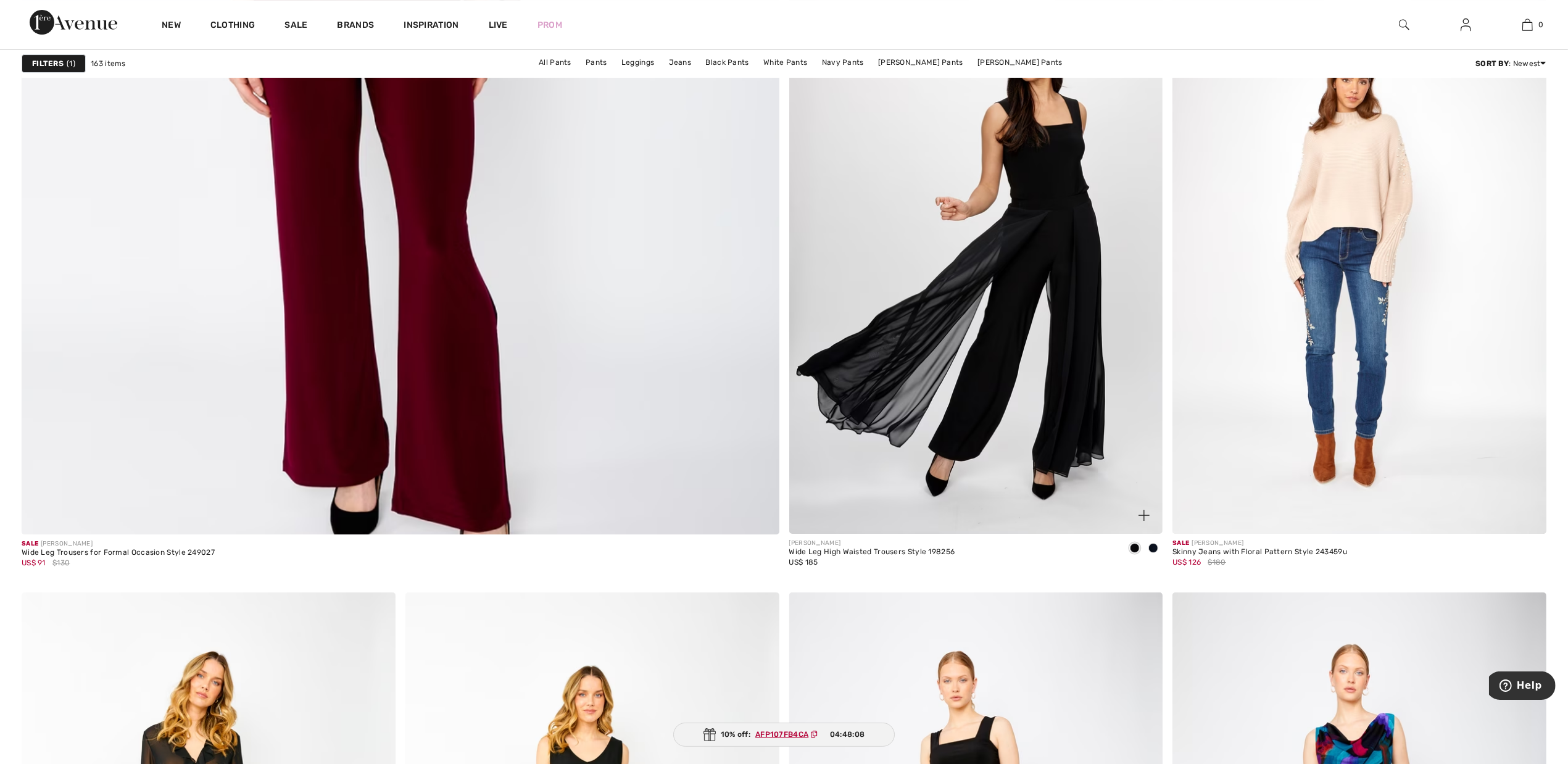
click at [1078, 326] on img at bounding box center [977, 253] width 374 height 561
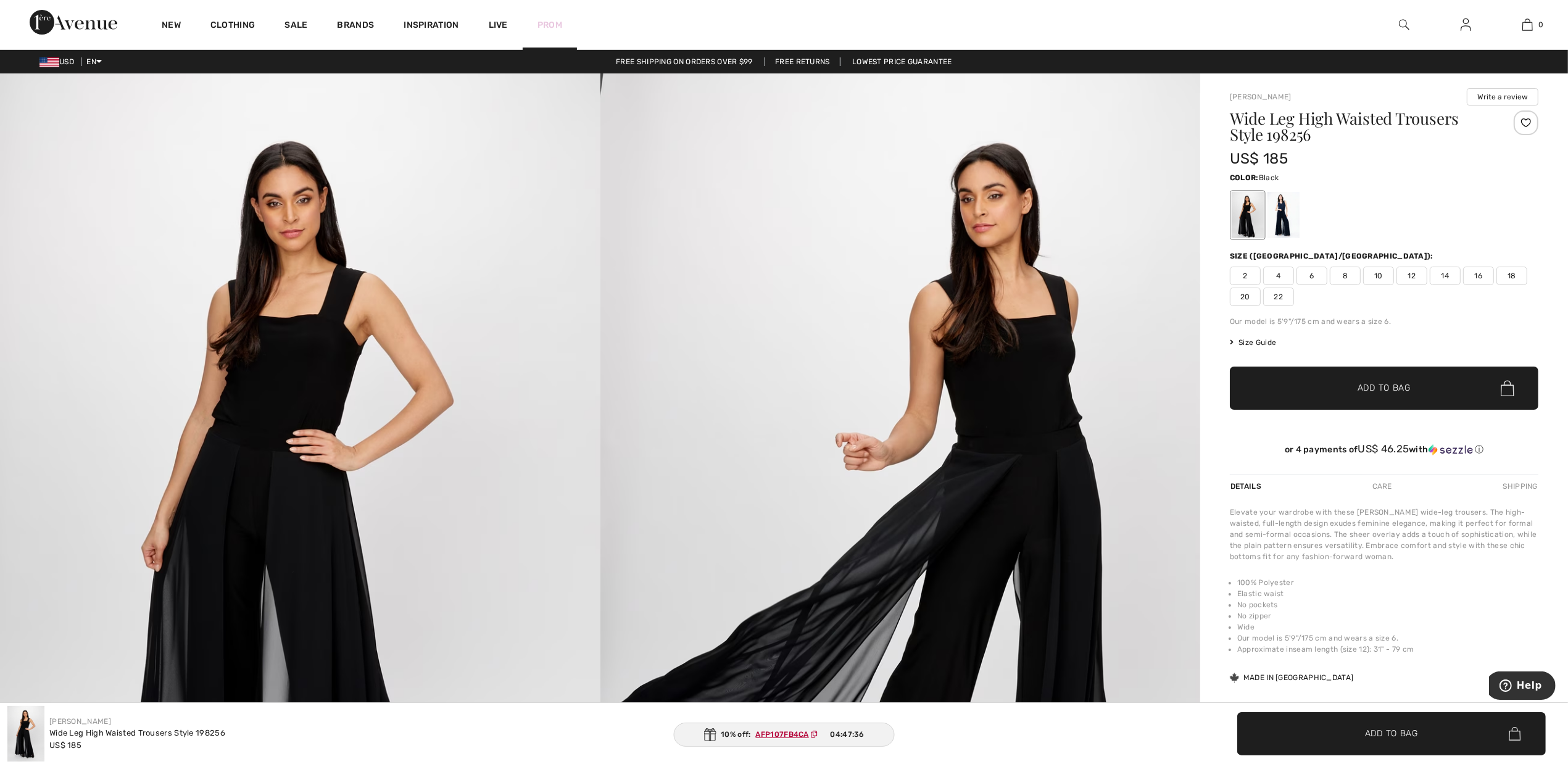
click at [558, 25] on link "Prom" at bounding box center [550, 25] width 25 height 13
